Goal: Task Accomplishment & Management: Manage account settings

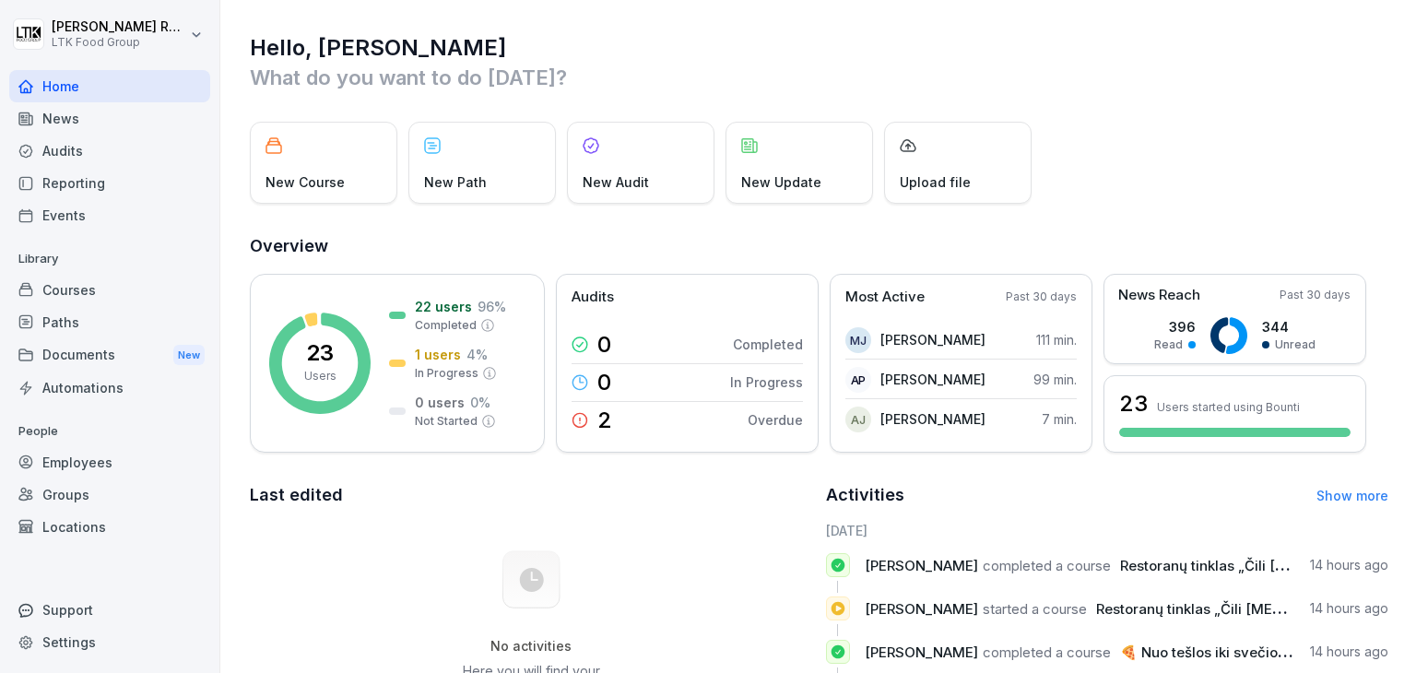
click at [80, 462] on div "Employees" at bounding box center [109, 462] width 201 height 32
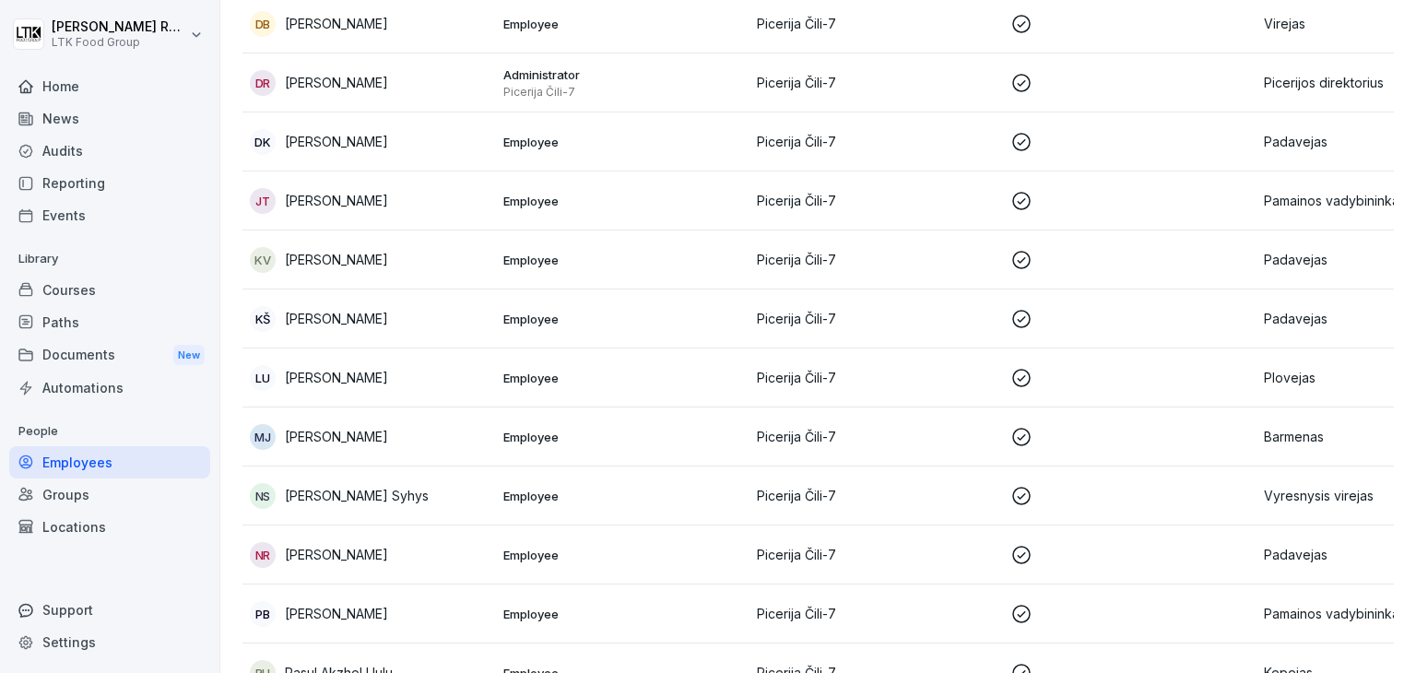
scroll to position [830, 0]
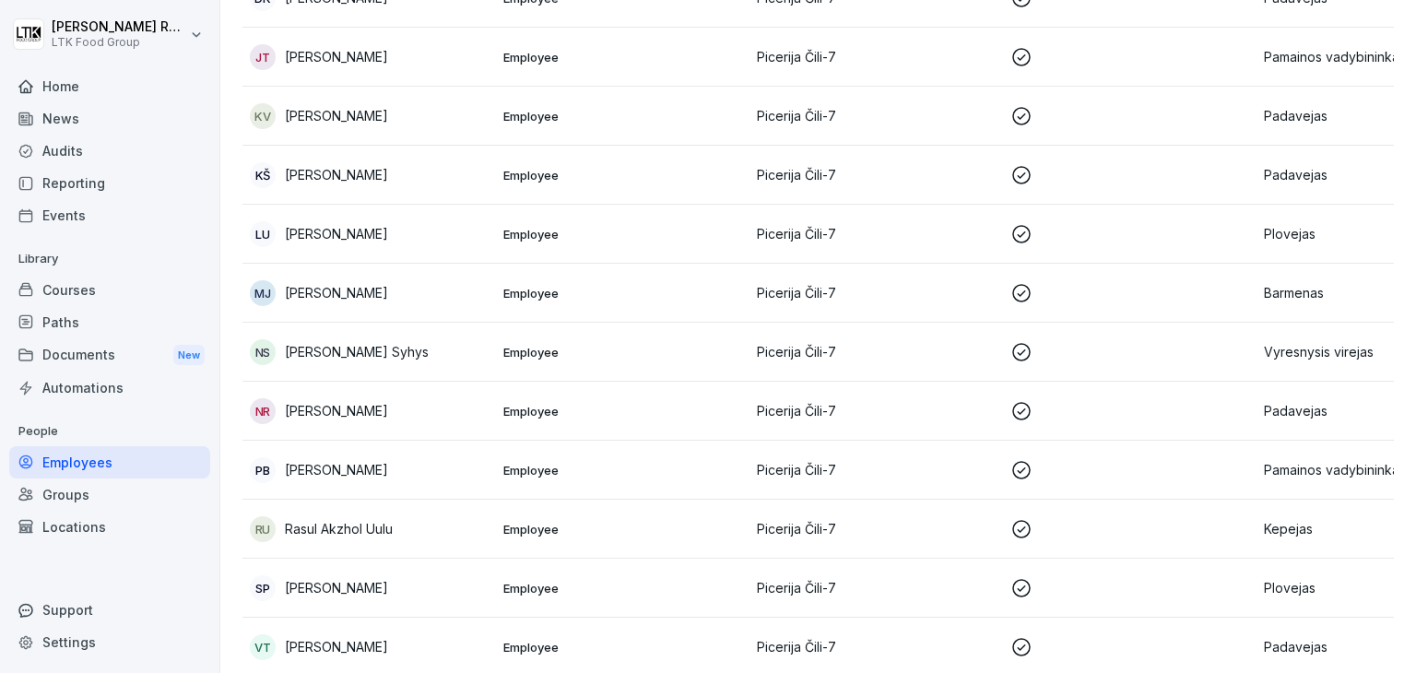
click at [354, 291] on p "[PERSON_NAME]" at bounding box center [336, 292] width 103 height 19
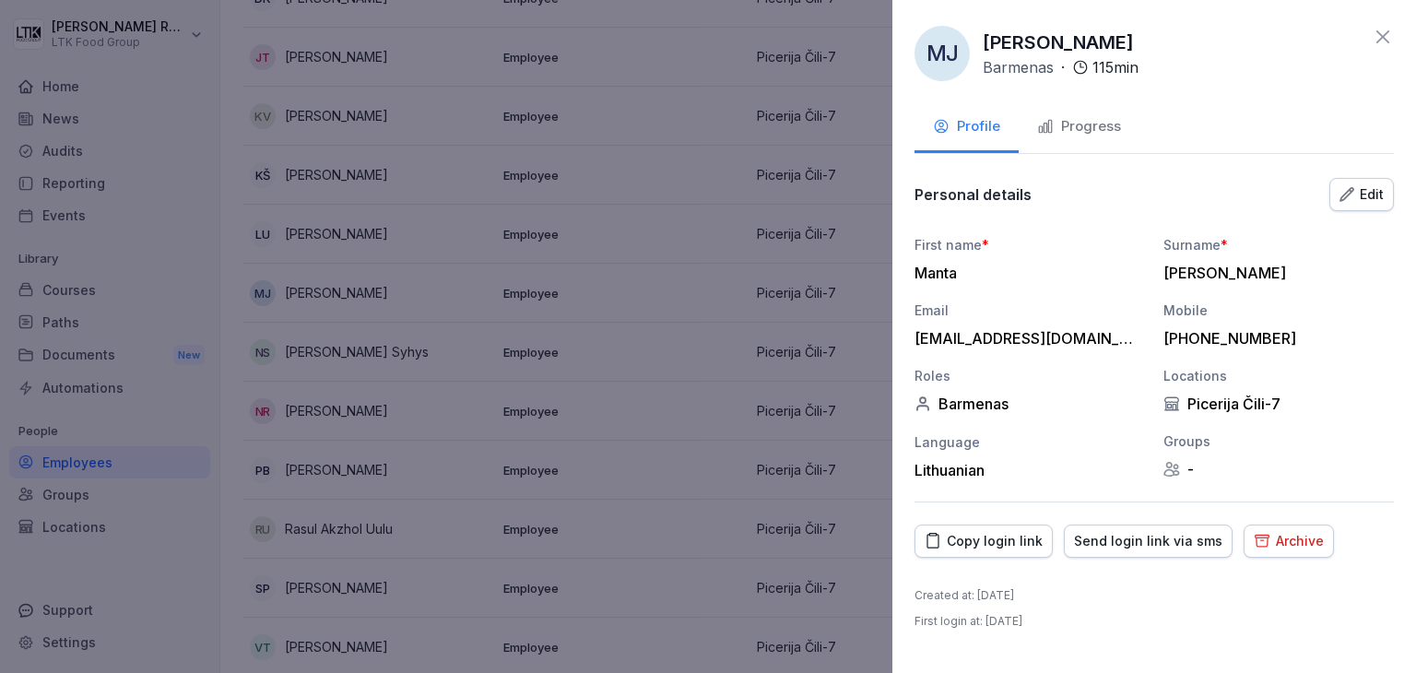
click at [1073, 126] on div "Progress" at bounding box center [1079, 126] width 84 height 21
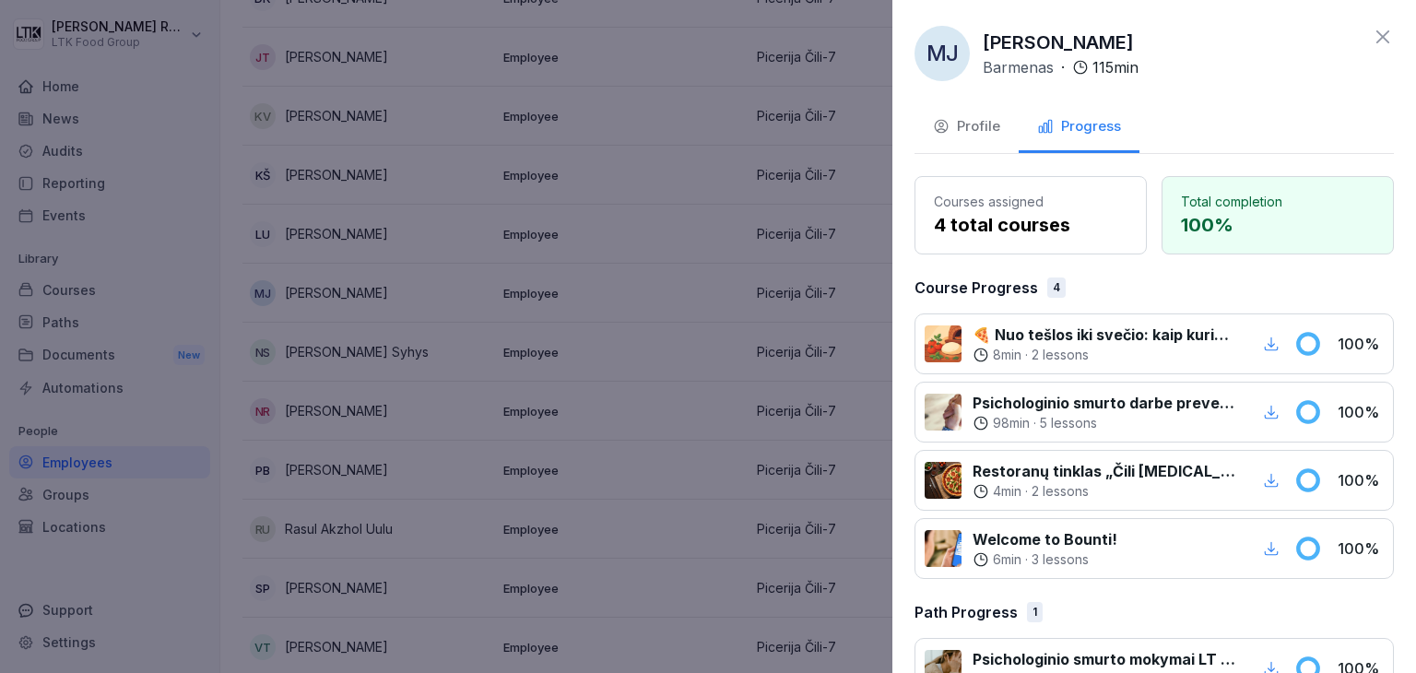
scroll to position [49, 0]
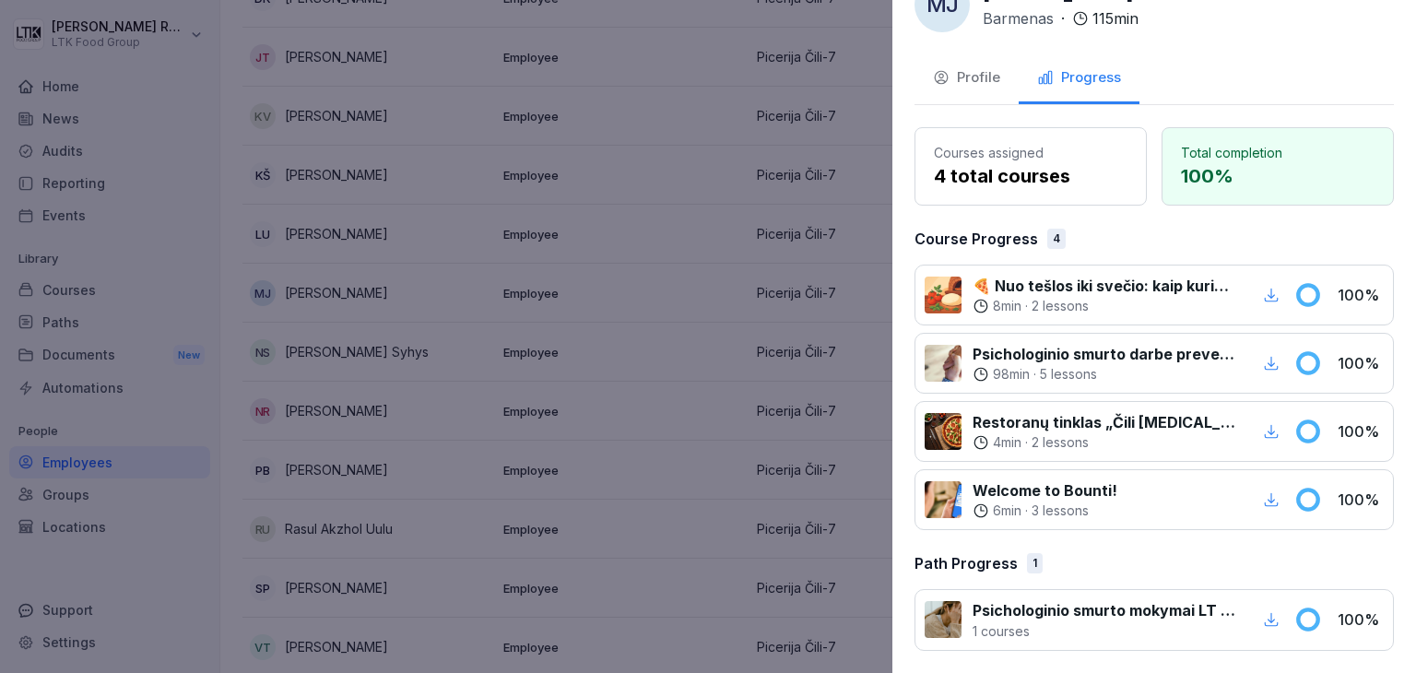
click at [685, 56] on div at bounding box center [708, 336] width 1416 height 673
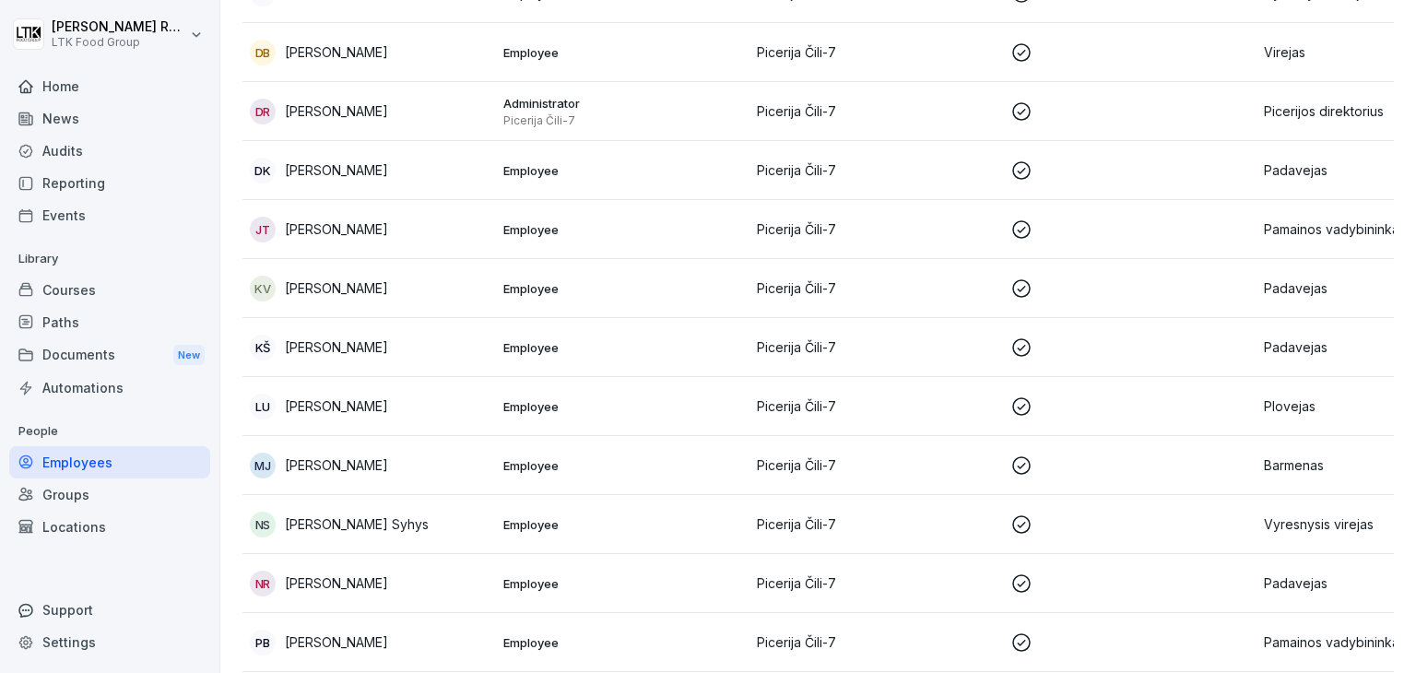
scroll to position [565, 0]
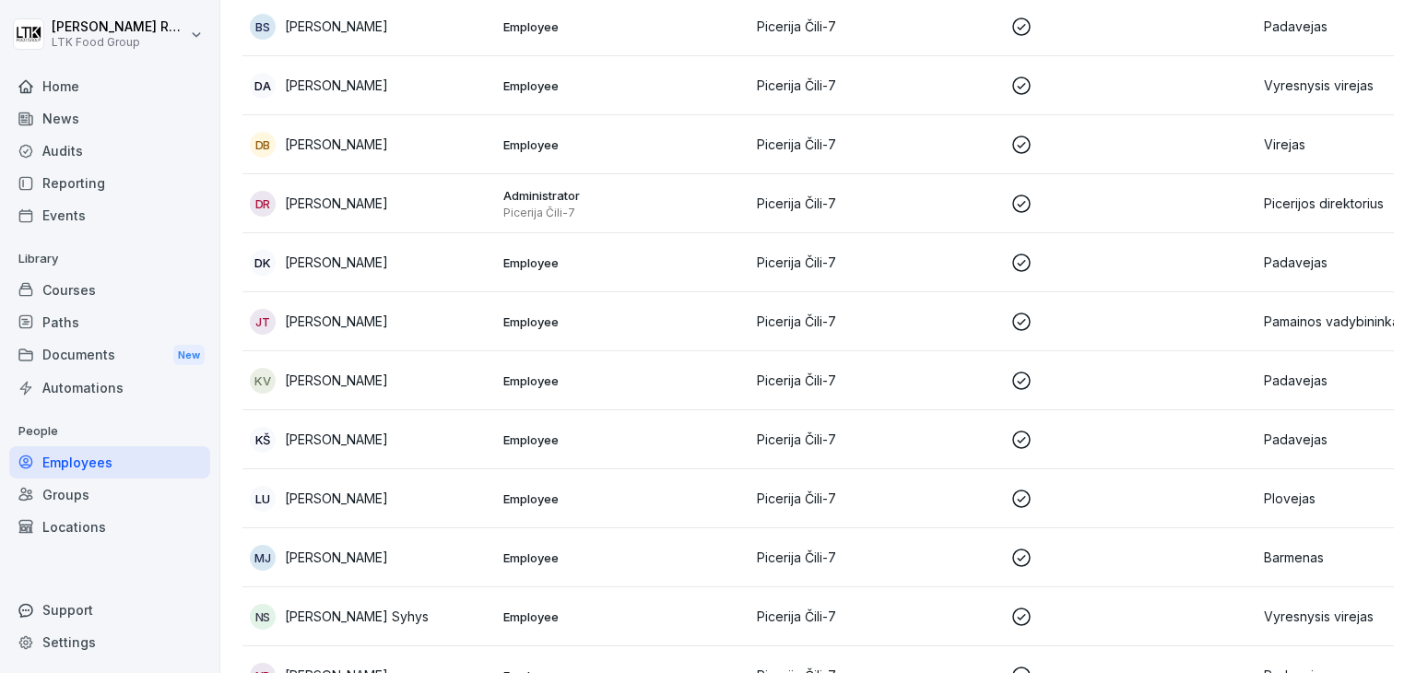
click at [363, 250] on div "DK [PERSON_NAME]" at bounding box center [369, 263] width 239 height 26
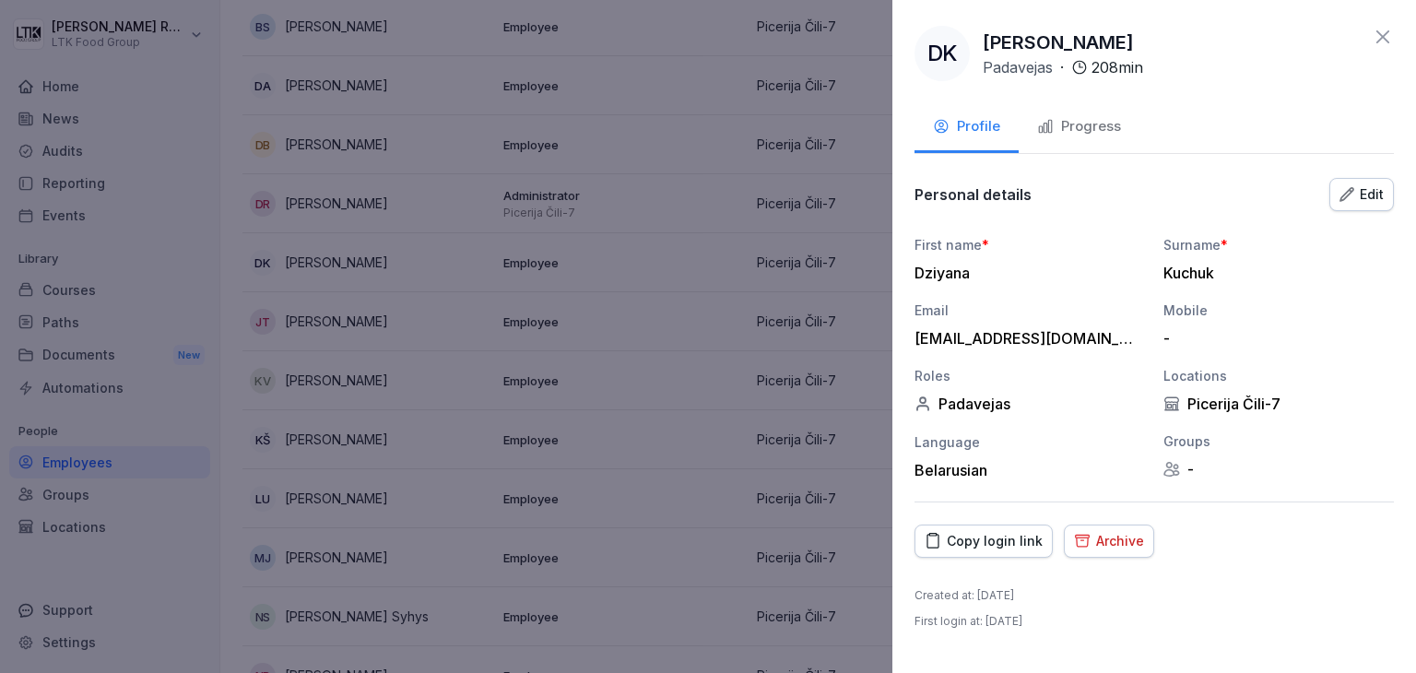
click at [1084, 121] on div "Progress" at bounding box center [1079, 126] width 84 height 21
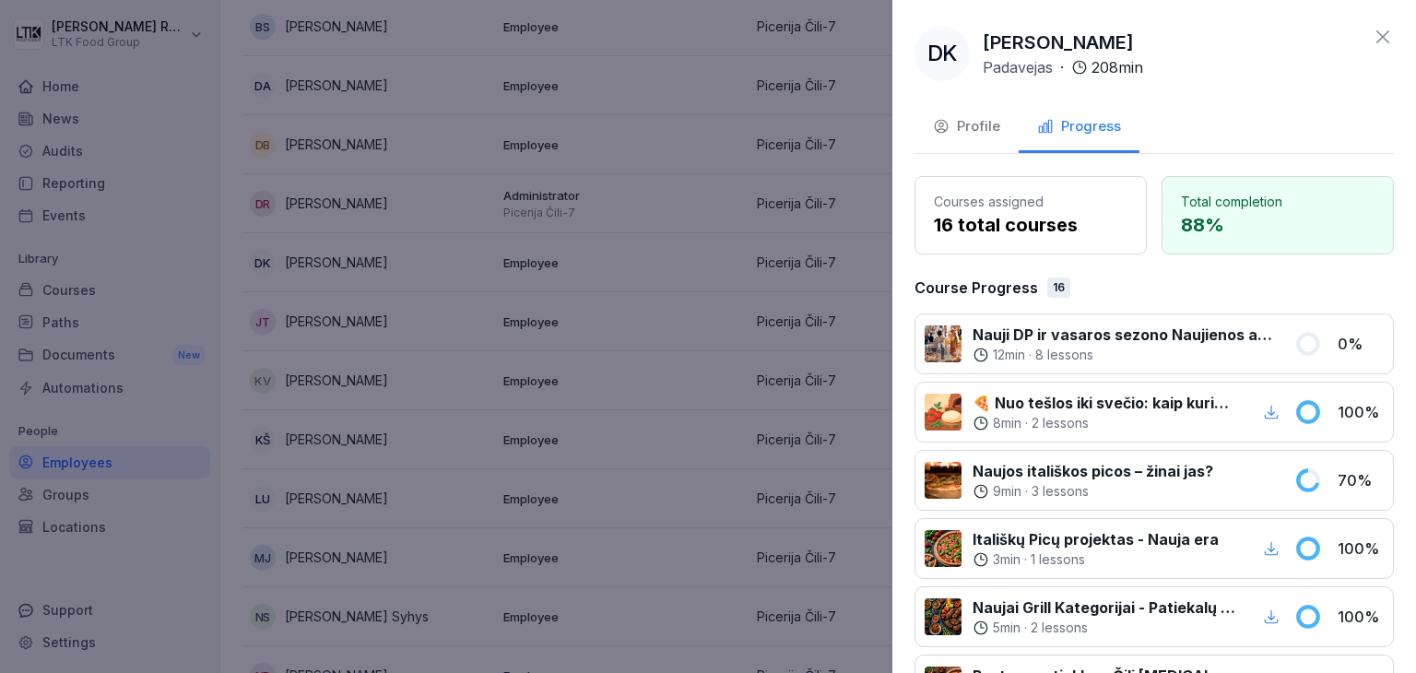
scroll to position [0, 0]
click at [1376, 41] on icon at bounding box center [1383, 37] width 22 height 22
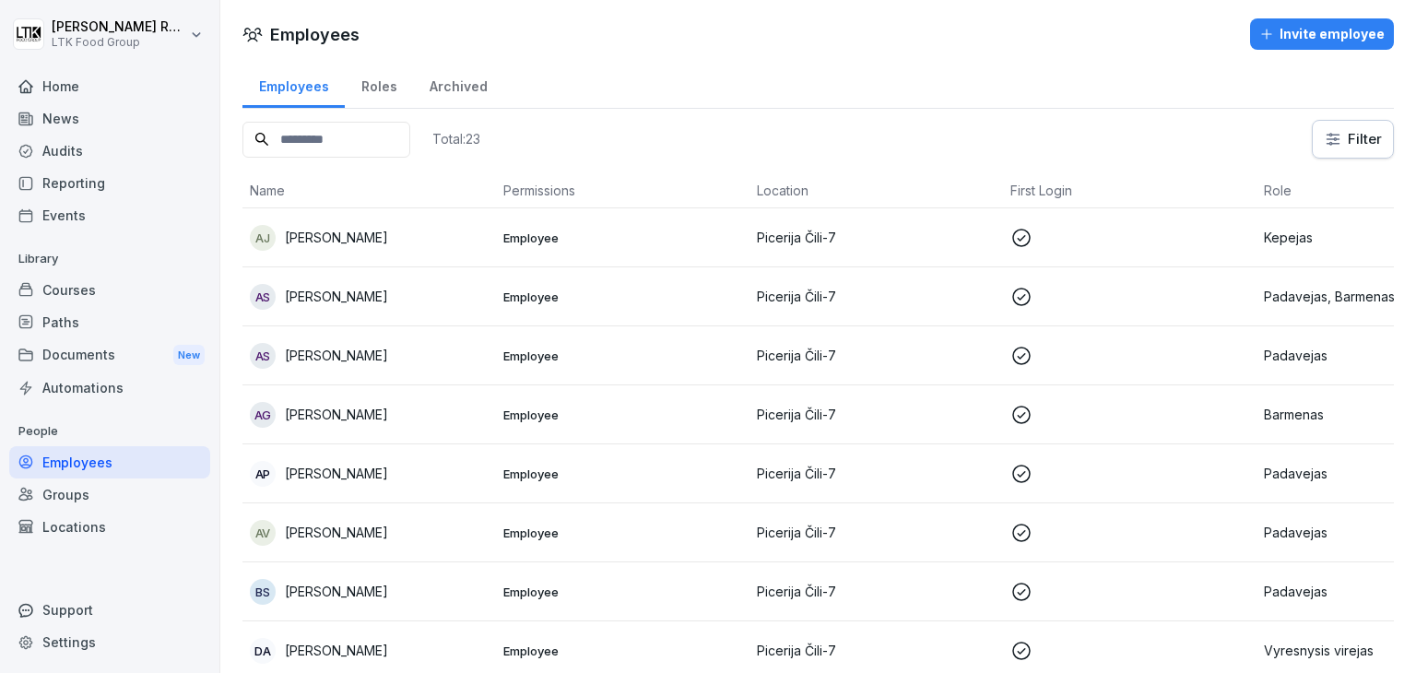
click at [119, 189] on div "Reporting" at bounding box center [109, 183] width 201 height 32
